Goal: Task Accomplishment & Management: Use online tool/utility

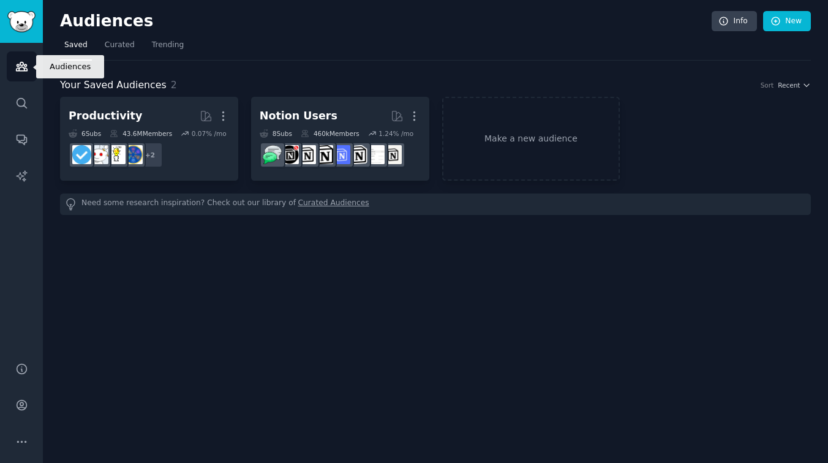
click at [24, 66] on icon "Sidebar" at bounding box center [21, 66] width 13 height 13
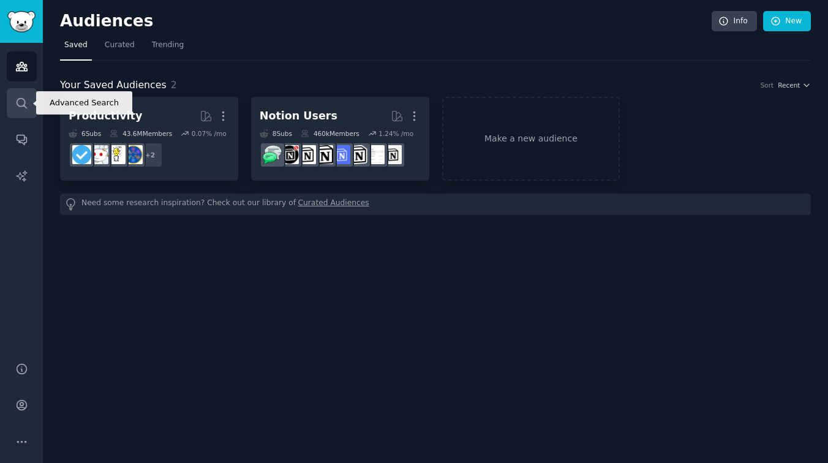
click at [28, 102] on link "Search" at bounding box center [22, 103] width 30 height 30
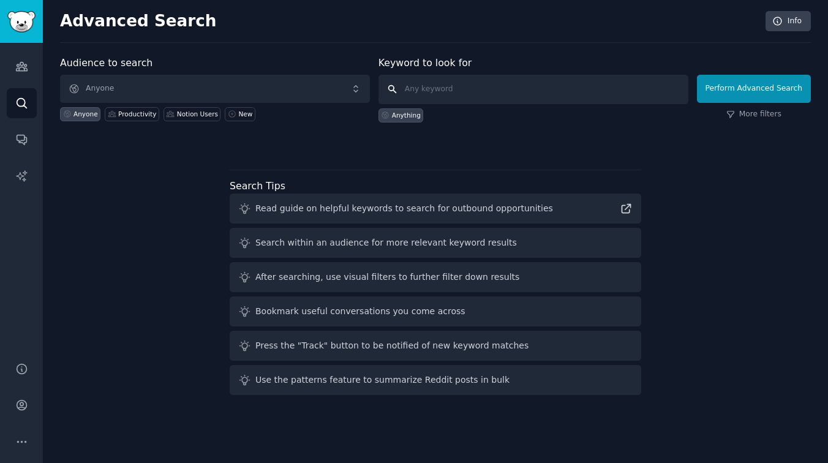
click at [452, 93] on input "text" at bounding box center [534, 89] width 310 height 29
paste input "repair request"
type input "repair request"
click button "Perform Advanced Search" at bounding box center [754, 89] width 114 height 28
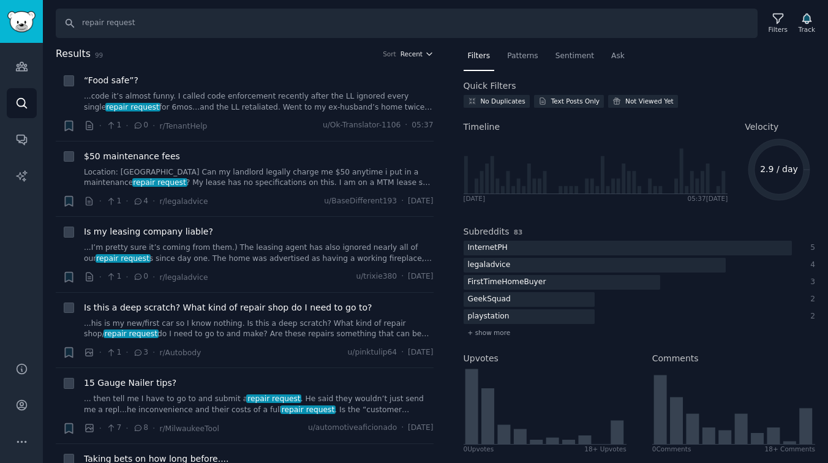
click at [425, 57] on icon "button" at bounding box center [429, 54] width 9 height 9
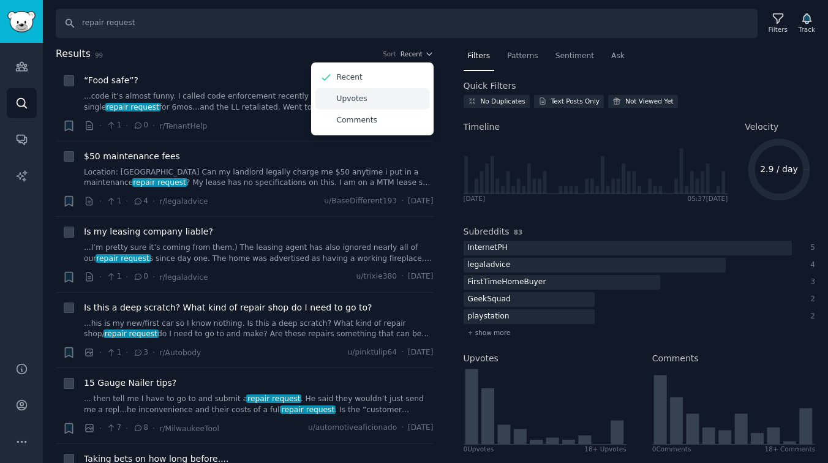
click at [366, 100] on div "Upvotes" at bounding box center [373, 98] width 114 height 21
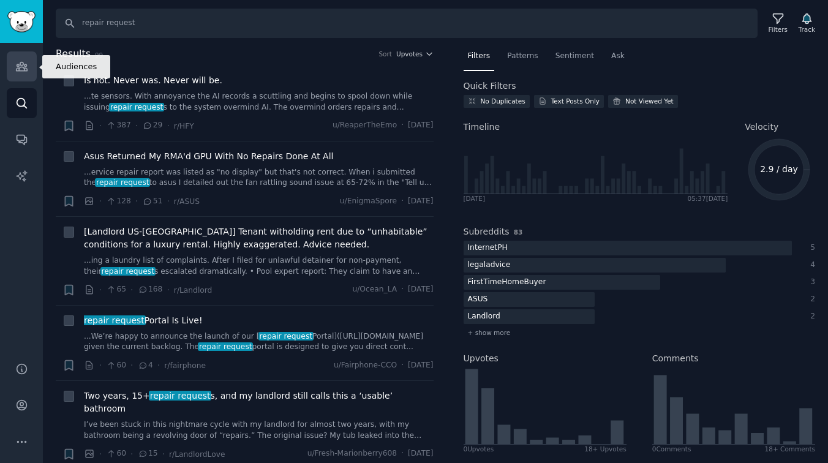
click at [14, 60] on link "Audiences" at bounding box center [22, 66] width 30 height 30
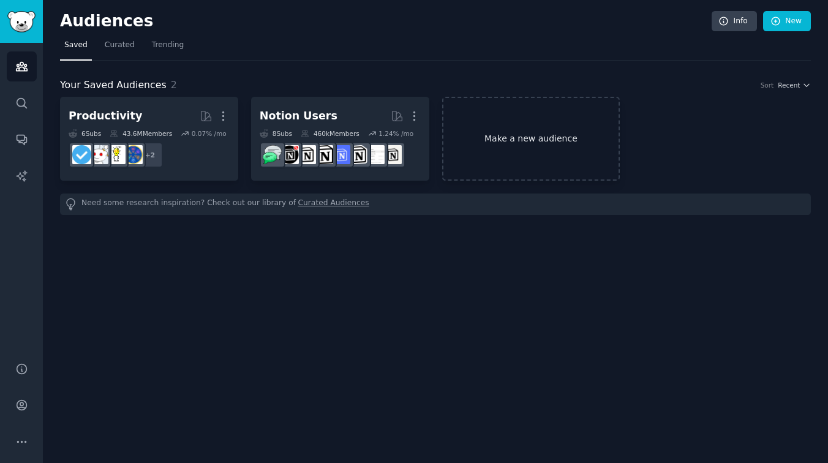
click at [528, 165] on link "Make a new audience" at bounding box center [531, 139] width 178 height 84
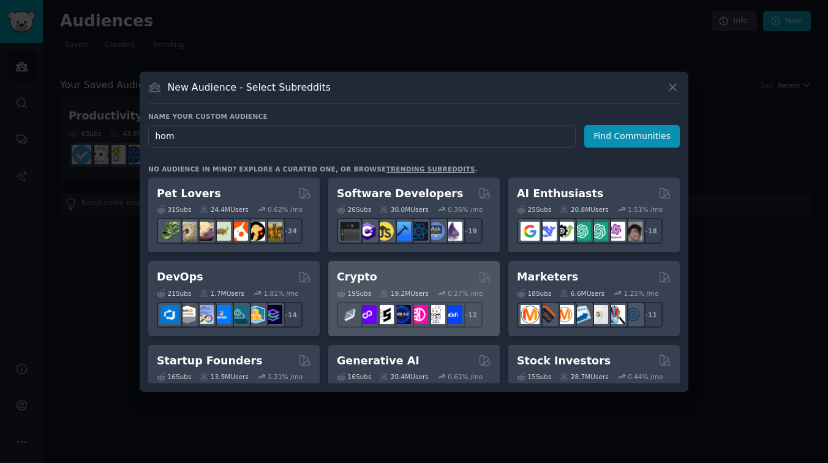
type input "home"
click button "Find Communities" at bounding box center [632, 136] width 96 height 23
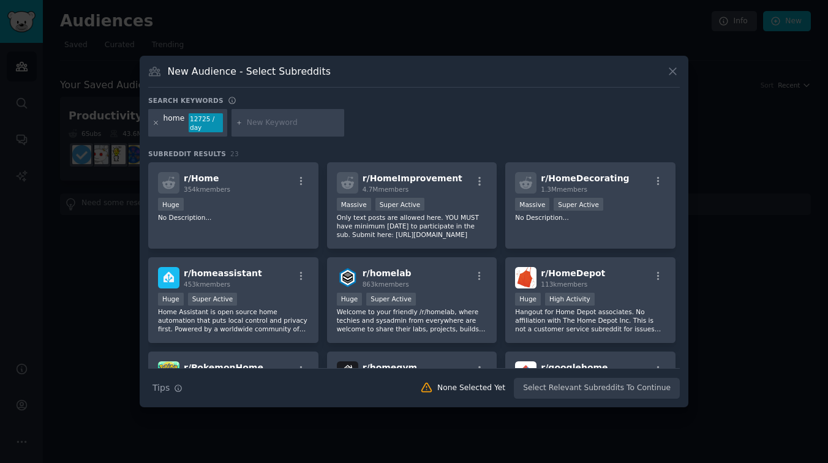
click at [154, 124] on icon at bounding box center [156, 122] width 7 height 7
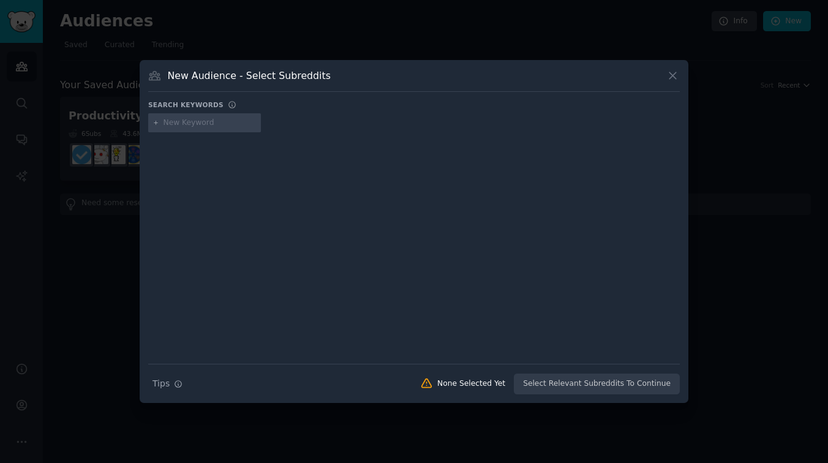
click at [182, 127] on input "text" at bounding box center [210, 123] width 93 height 11
type input "household"
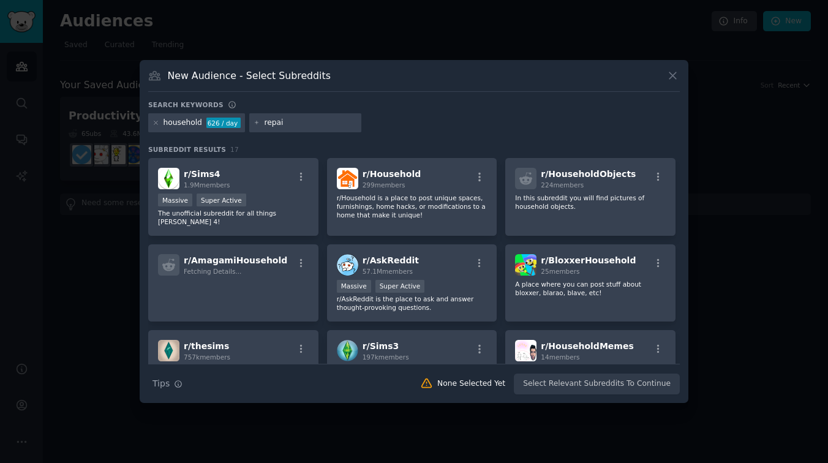
type input "repair"
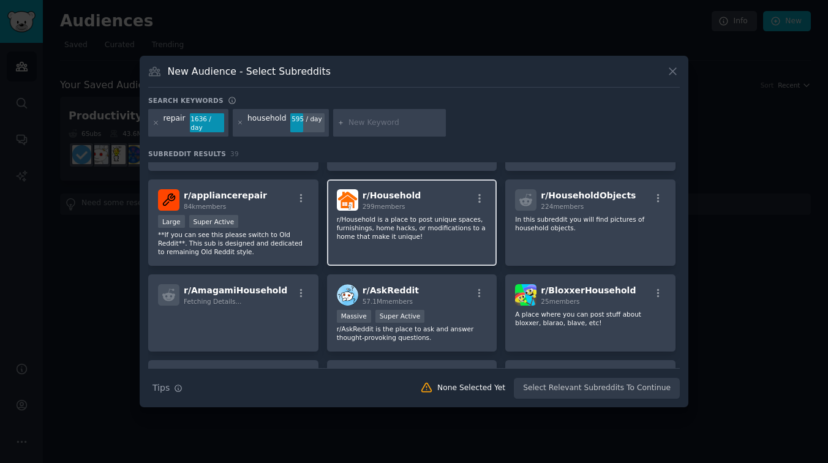
scroll to position [172, 0]
type input "home repair"
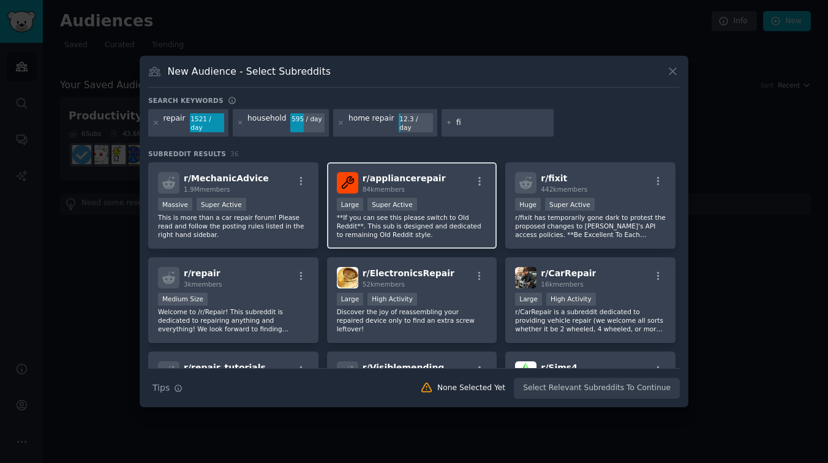
type input "f"
